Goal: Use online tool/utility: Utilize a website feature to perform a specific function

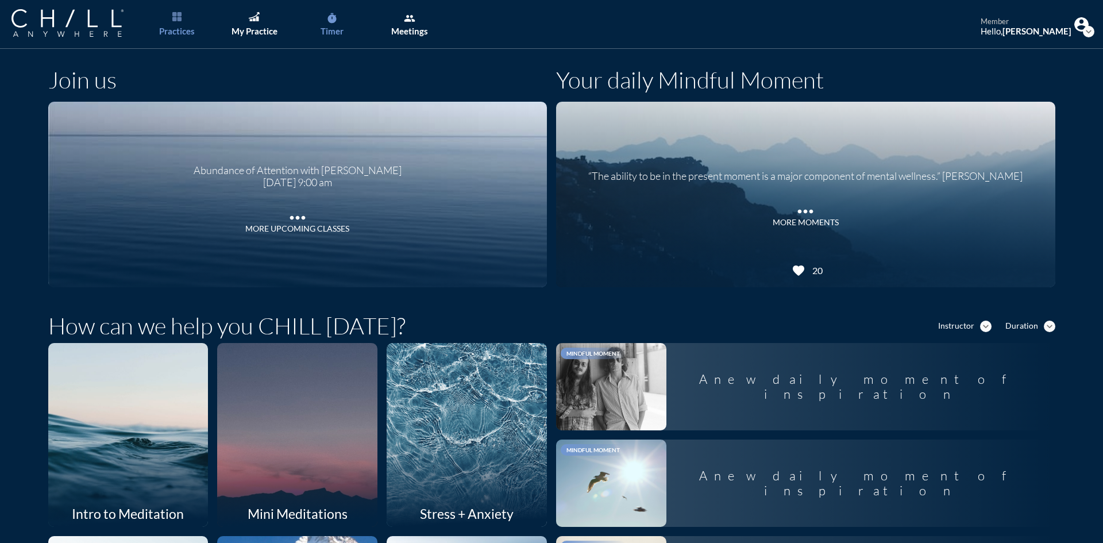
click at [334, 19] on icon "timer" at bounding box center [331, 18] width 11 height 11
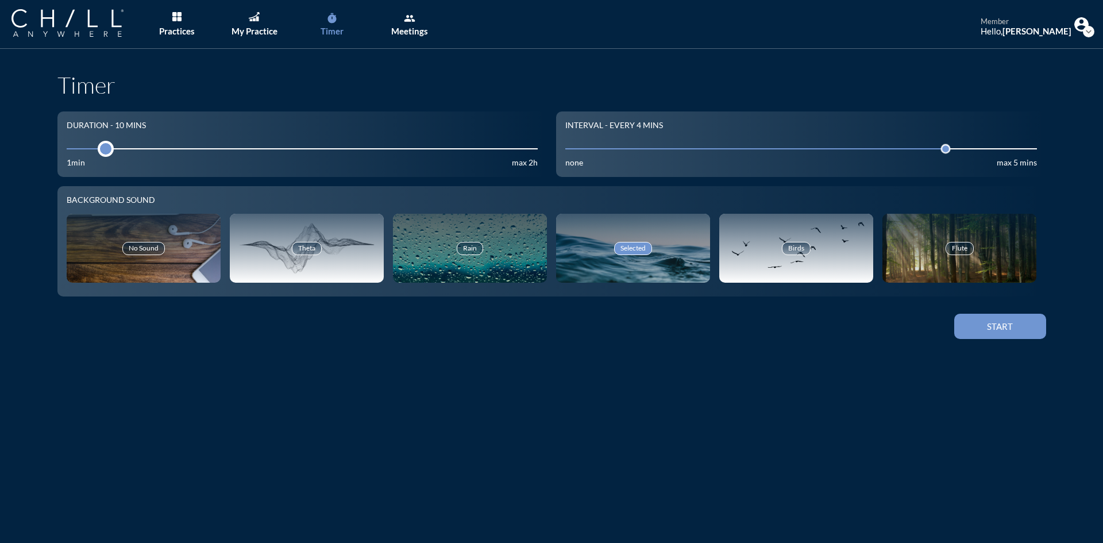
drag, startPoint x: 160, startPoint y: 148, endPoint x: 96, endPoint y: 144, distance: 63.9
click at [98, 144] on div at bounding box center [106, 149] width 16 height 16
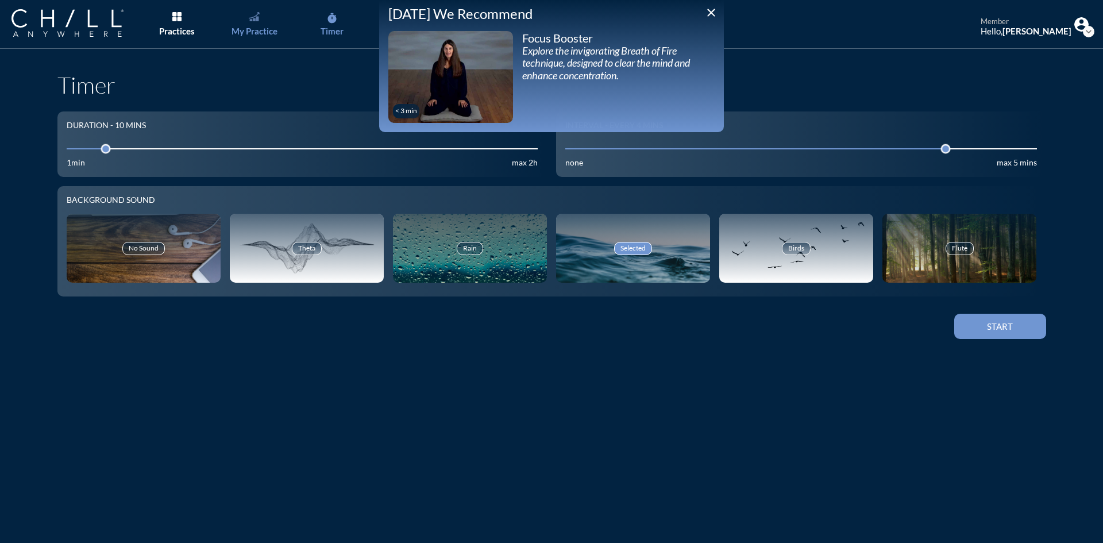
click at [254, 29] on div "My Practice" at bounding box center [254, 31] width 46 height 10
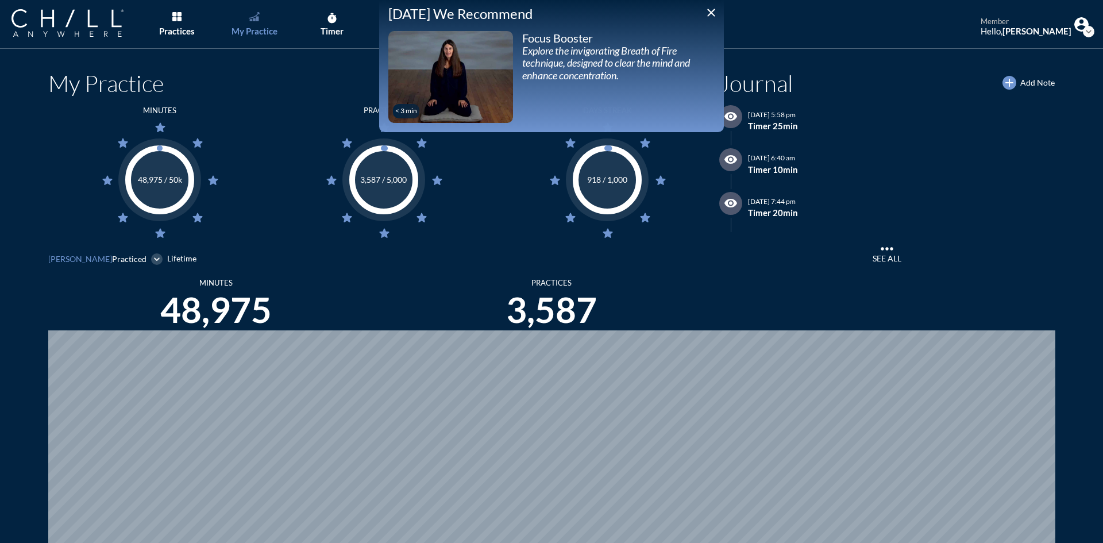
scroll to position [543, 1094]
click at [716, 11] on icon "close" at bounding box center [711, 13] width 14 height 14
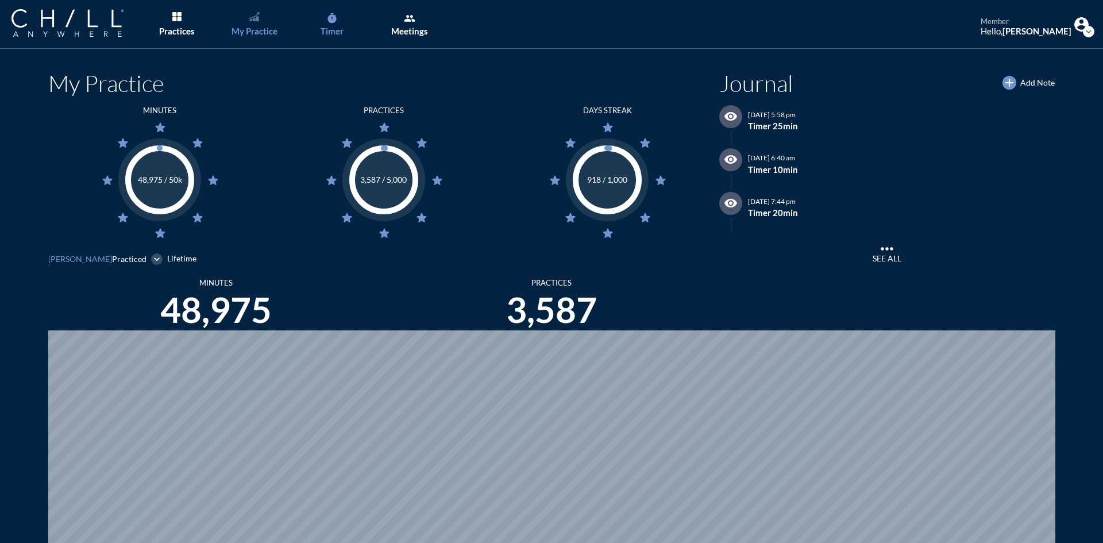
click at [342, 22] on link "timer Timer" at bounding box center [332, 24] width 60 height 49
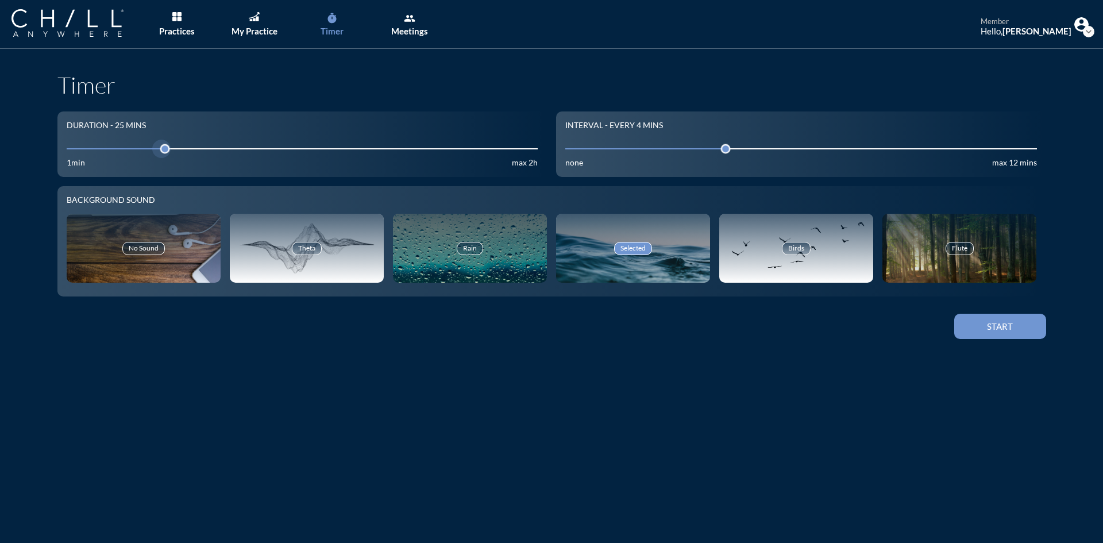
drag, startPoint x: 165, startPoint y: 149, endPoint x: 147, endPoint y: 149, distance: 18.4
click at [147, 149] on input "25" at bounding box center [303, 148] width 472 height 11
drag, startPoint x: 153, startPoint y: 150, endPoint x: 98, endPoint y: 144, distance: 54.9
click at [98, 144] on div at bounding box center [106, 149] width 16 height 16
click at [497, 238] on div "Rain" at bounding box center [470, 248] width 154 height 69
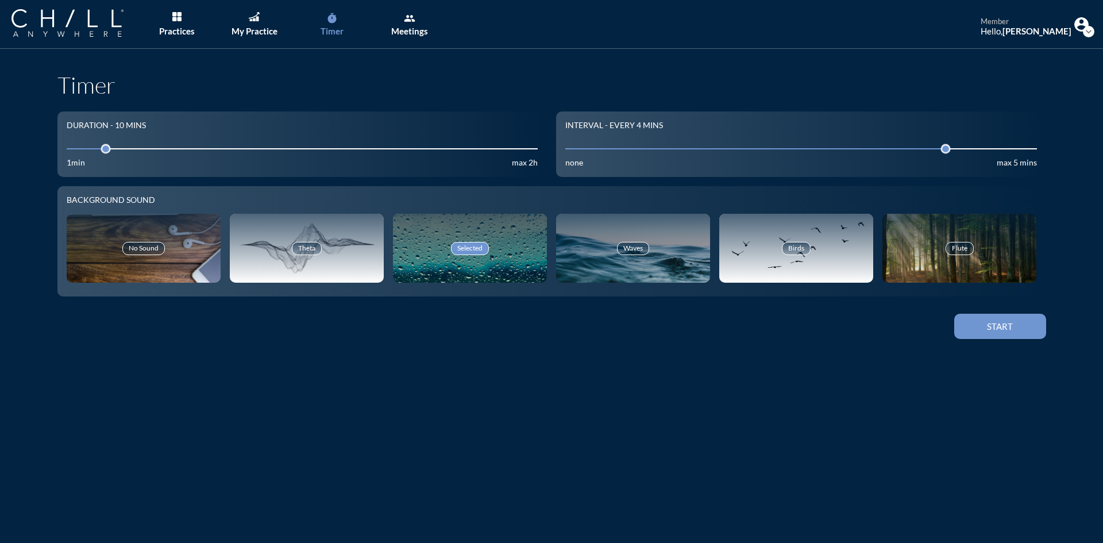
click at [1007, 341] on div "Start" at bounding box center [551, 326] width 989 height 32
click at [1007, 335] on button "Start" at bounding box center [1000, 326] width 92 height 25
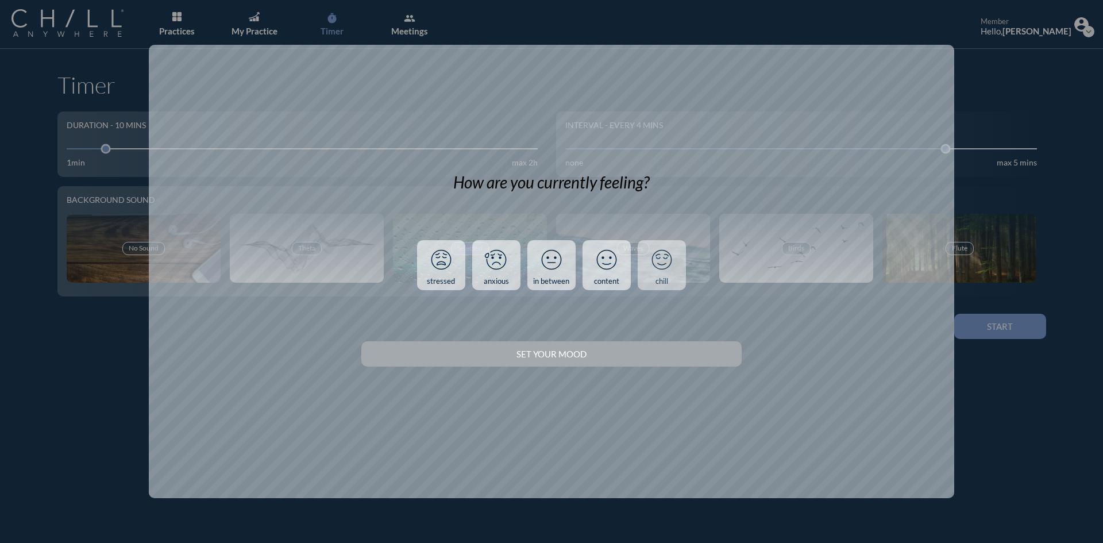
click at [670, 278] on link "chill" at bounding box center [662, 265] width 48 height 51
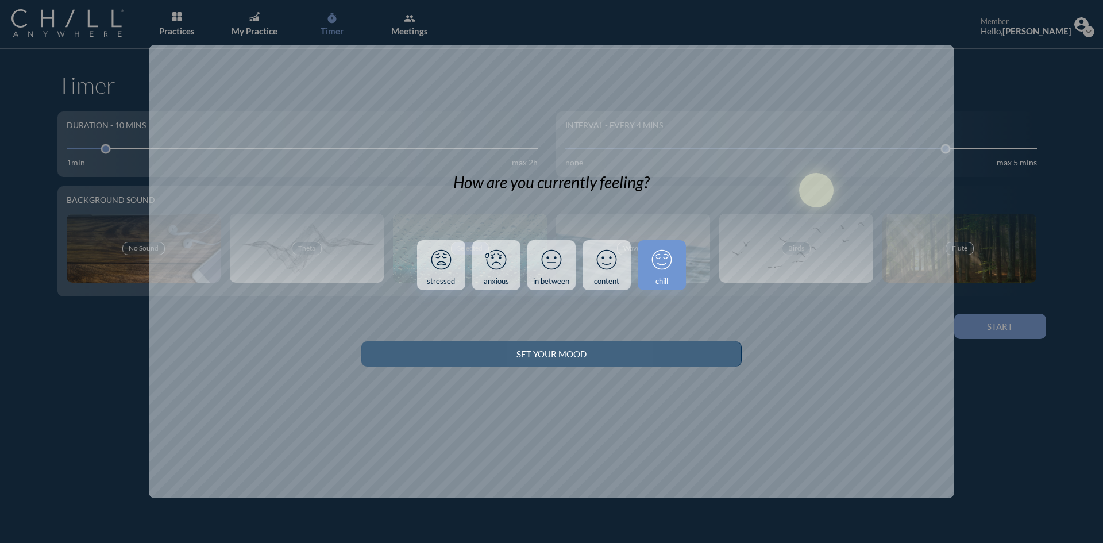
click at [689, 352] on div "Set your Mood" at bounding box center [550, 354] width 339 height 10
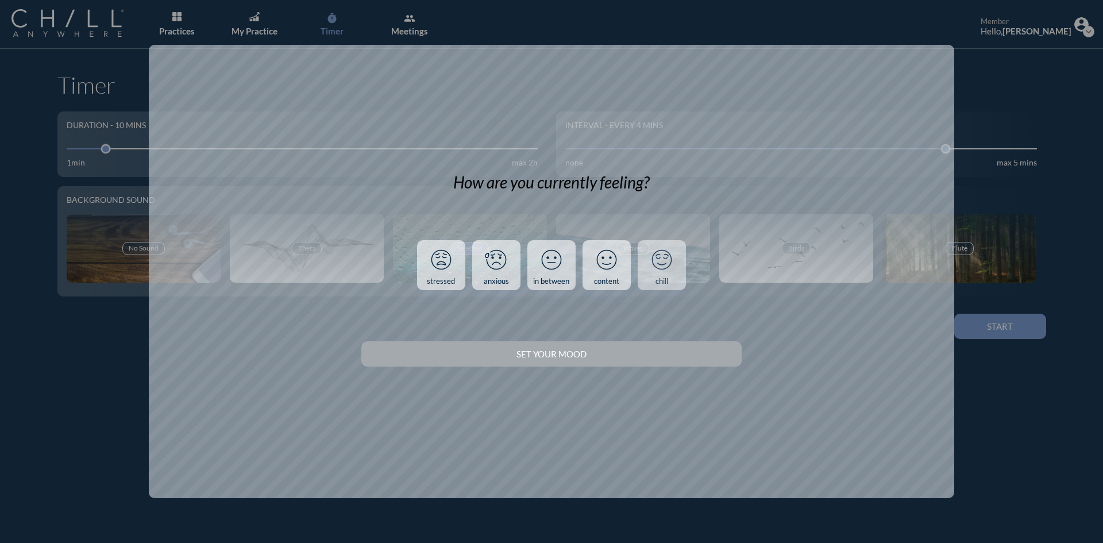
click at [654, 256] on icon at bounding box center [662, 260] width 30 height 30
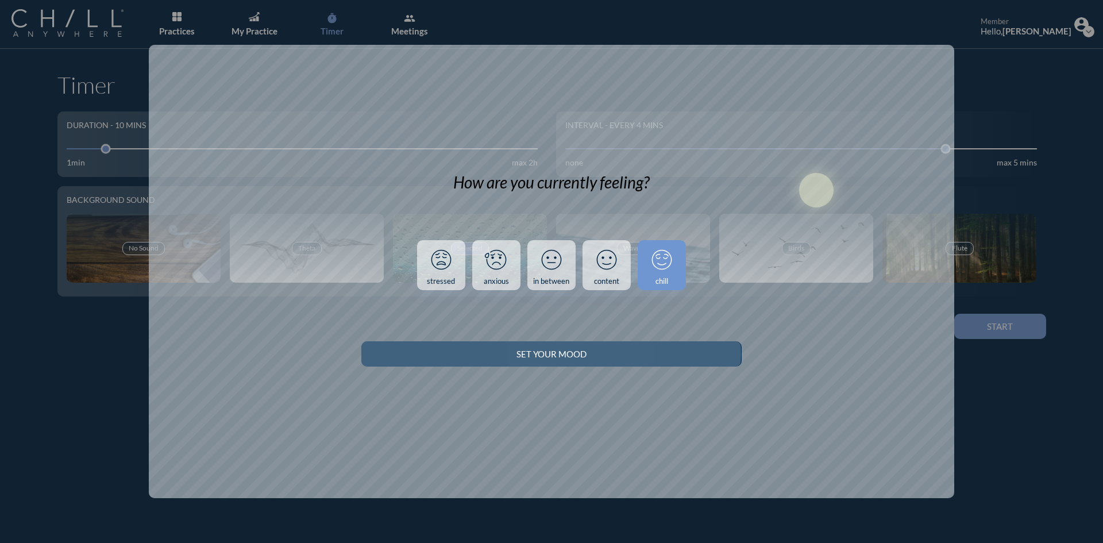
click at [684, 361] on button "Set your Mood" at bounding box center [551, 353] width 380 height 25
